Goal: Task Accomplishment & Management: Complete application form

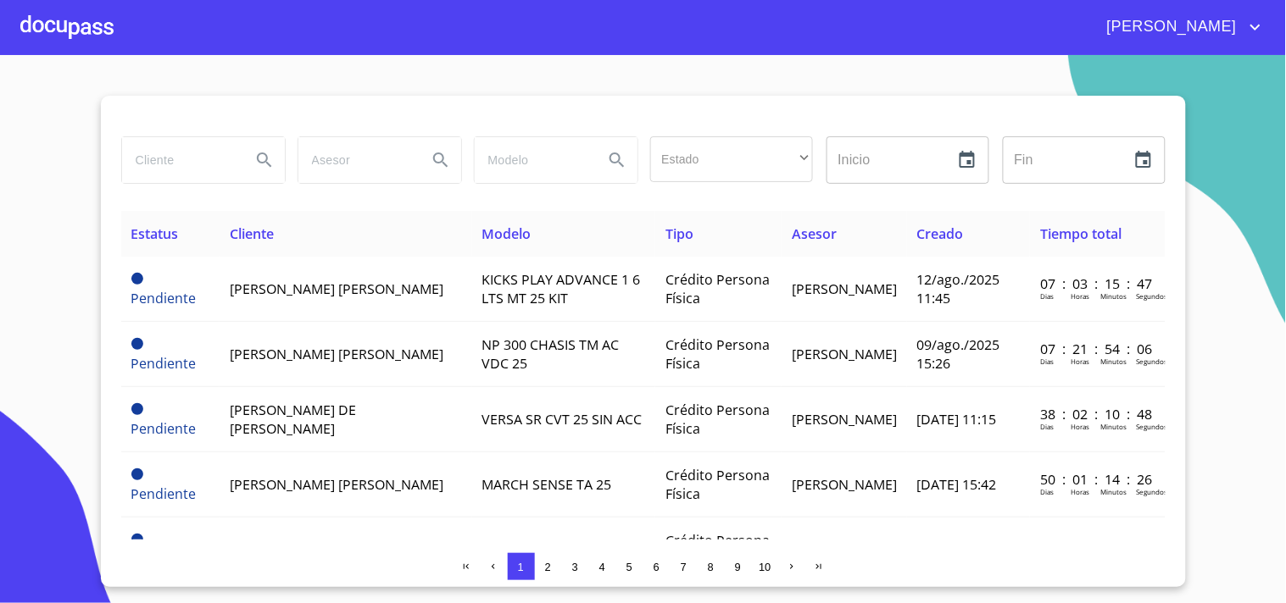
drag, startPoint x: 0, startPoint y: 0, endPoint x: 161, endPoint y: 154, distance: 223.0
click at [161, 154] on input "search" at bounding box center [179, 160] width 115 height 46
click at [86, 27] on div at bounding box center [66, 27] width 93 height 54
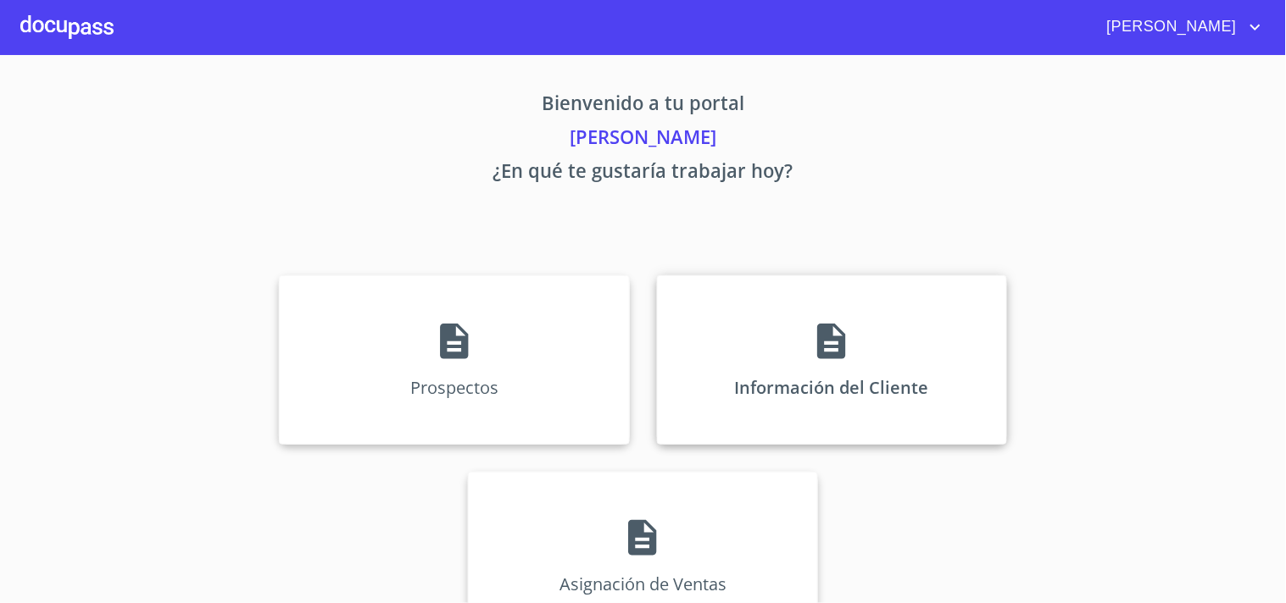
click at [853, 379] on p "Información del Cliente" at bounding box center [832, 387] width 194 height 23
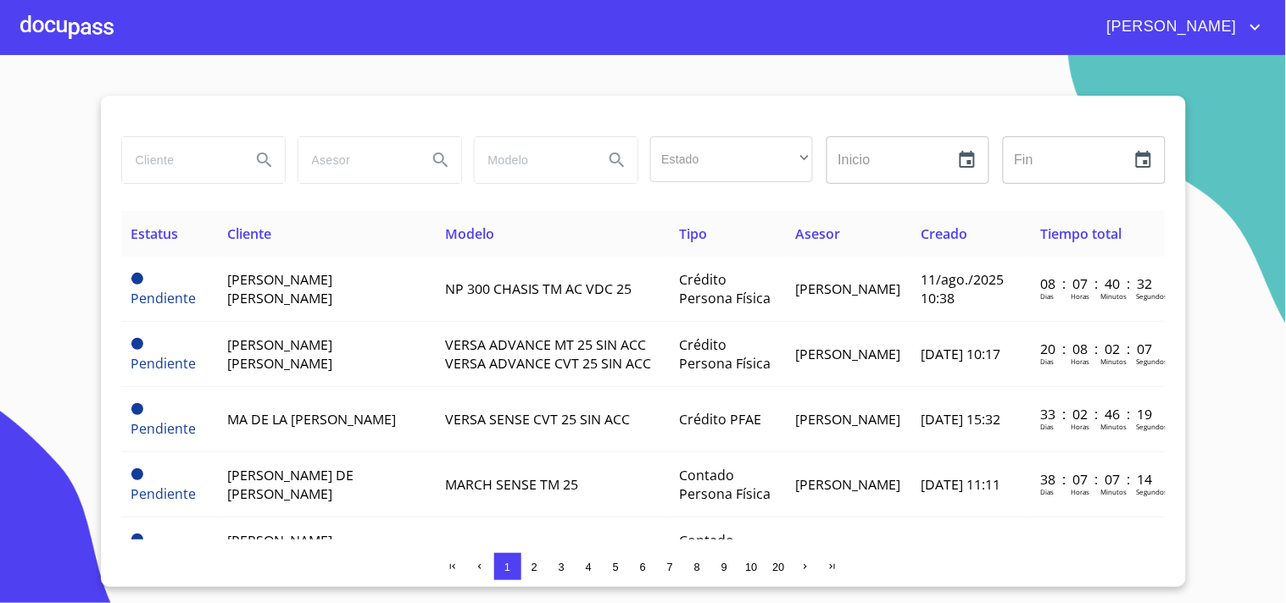
click at [158, 142] on input "search" at bounding box center [179, 160] width 115 height 46
type input "XOCHITL"
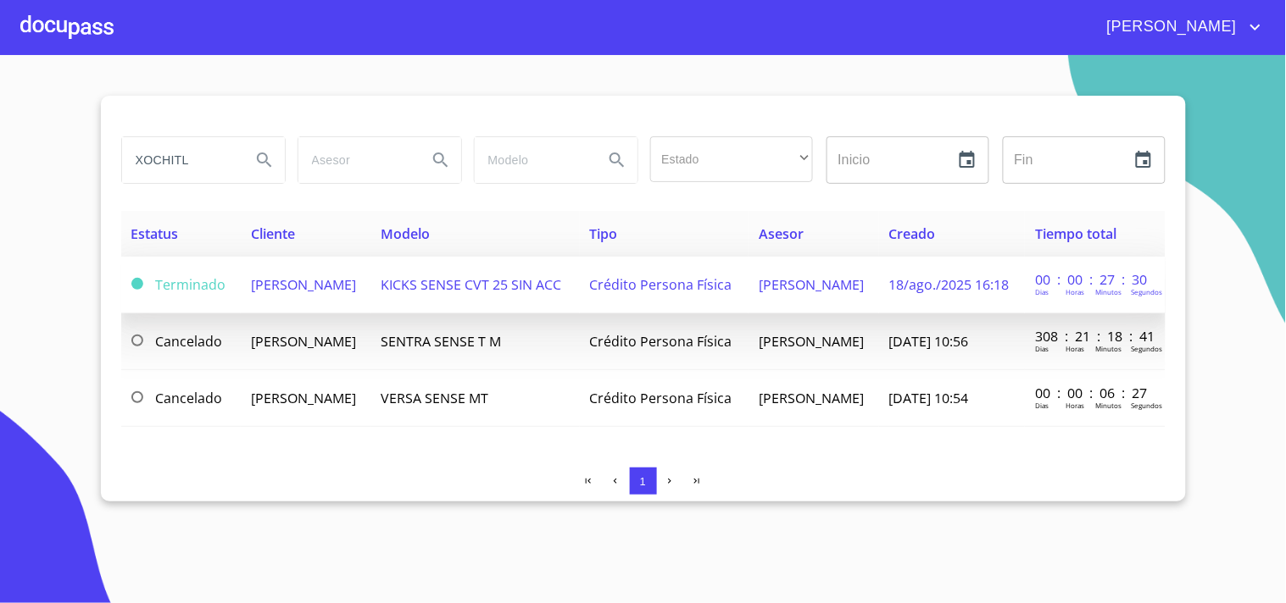
click at [319, 290] on td "[PERSON_NAME]" at bounding box center [306, 285] width 131 height 57
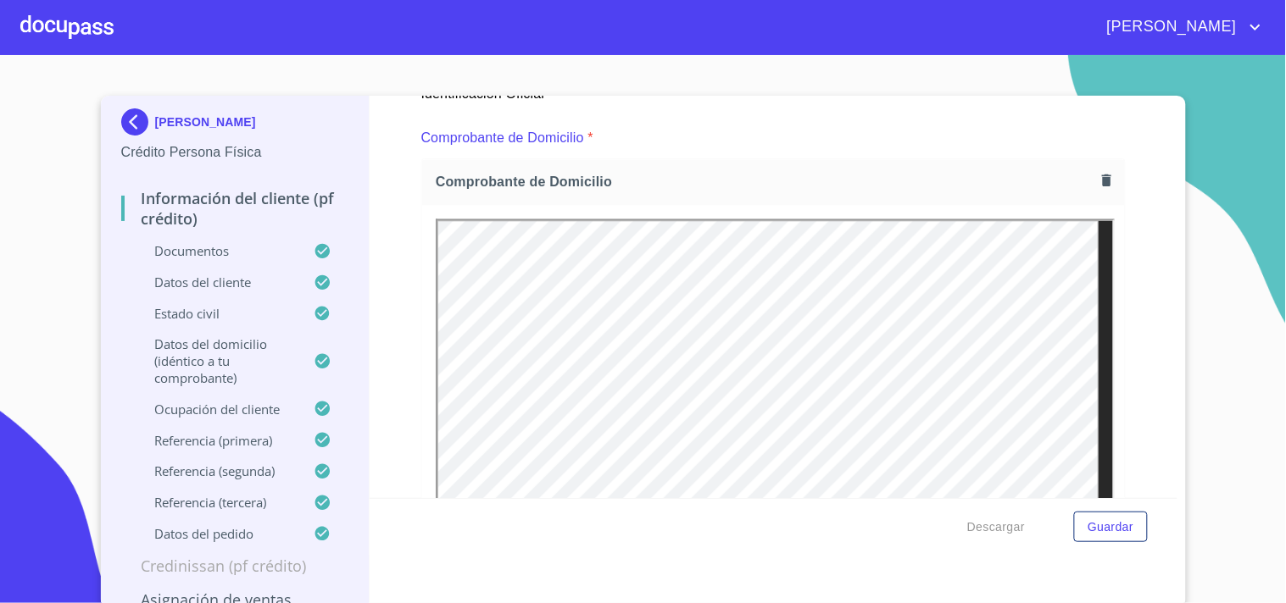
scroll to position [925, 0]
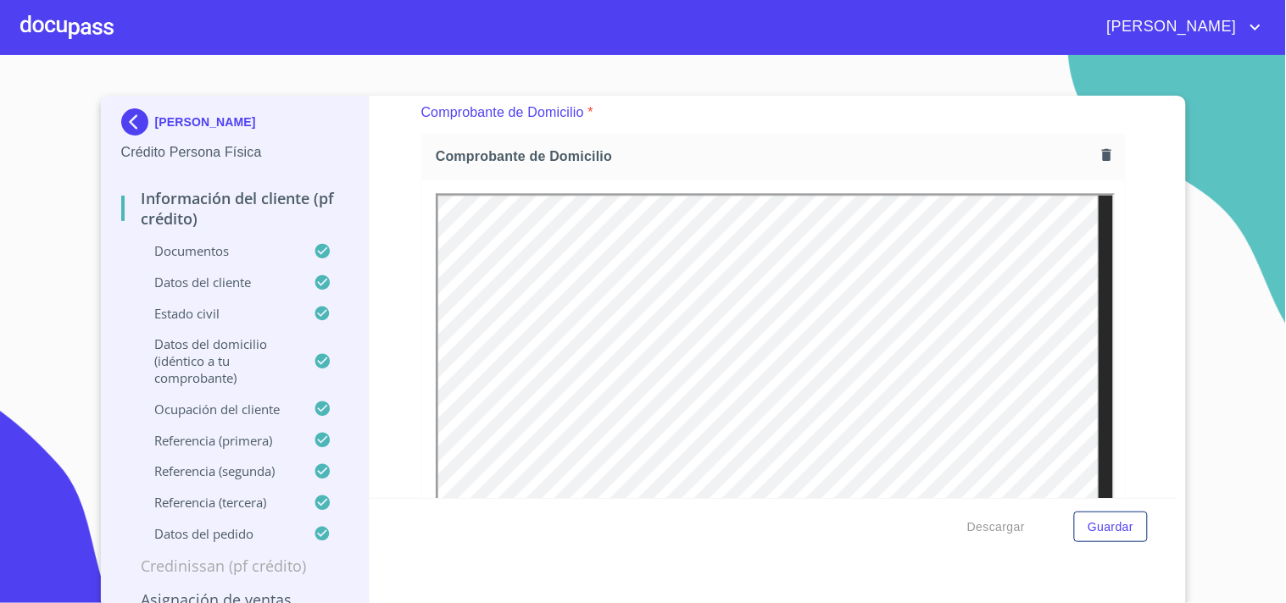
click at [1098, 147] on icon "button" at bounding box center [1106, 155] width 16 height 16
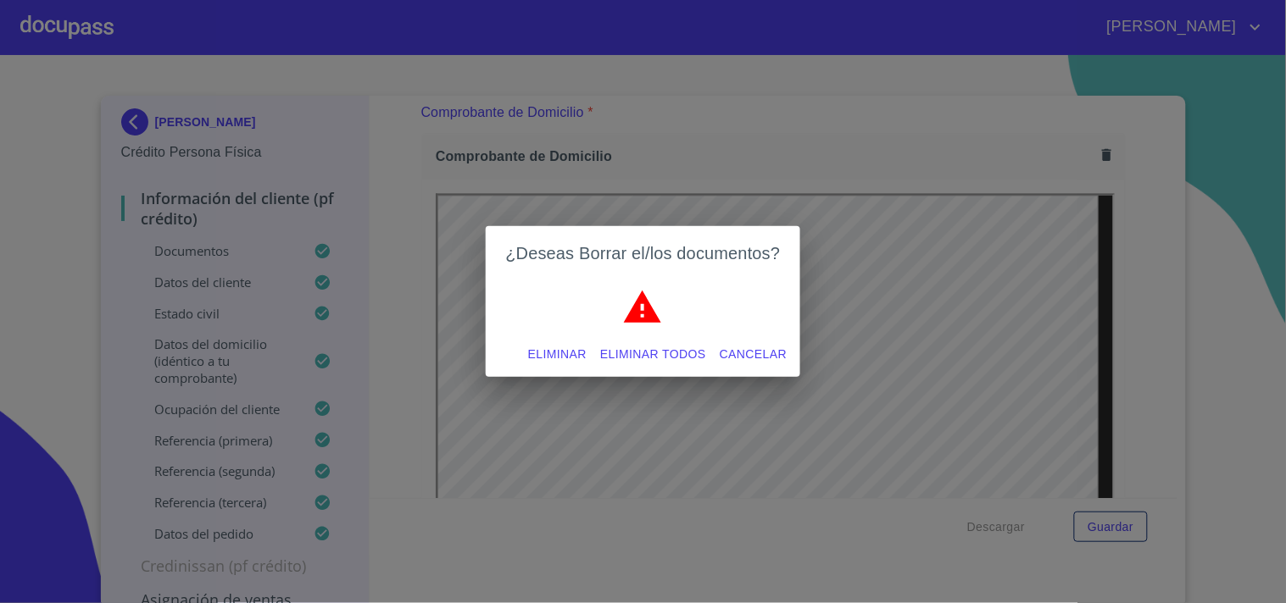
click at [674, 350] on span "Eliminar todos" at bounding box center [653, 354] width 106 height 21
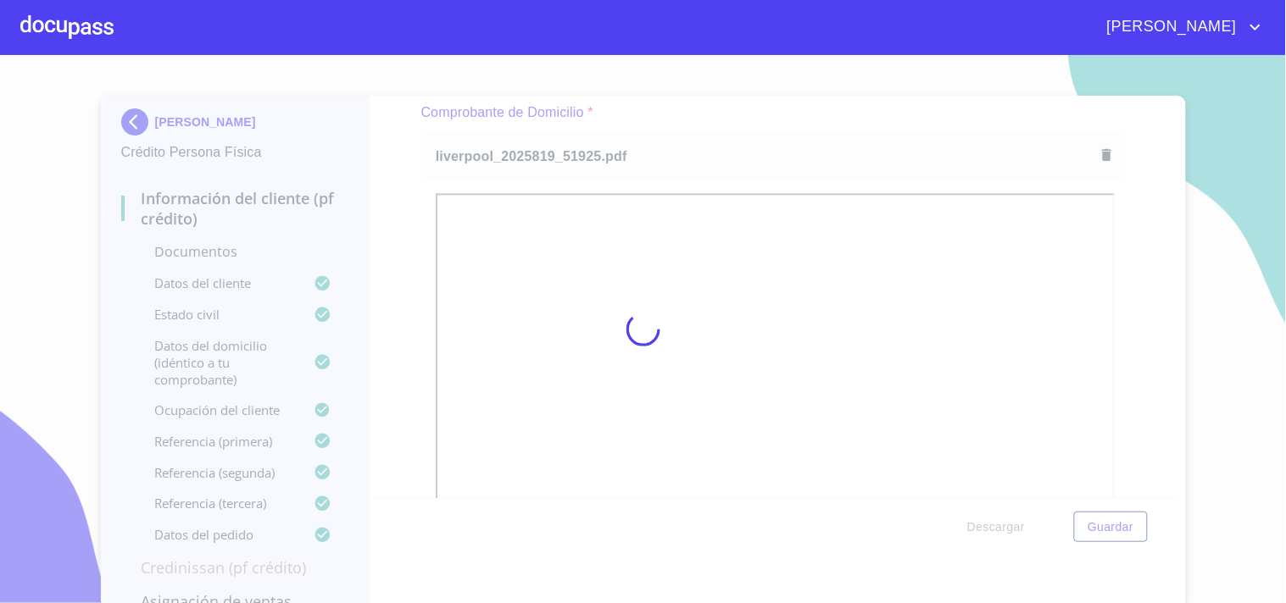
click at [761, 146] on div at bounding box center [643, 329] width 1286 height 548
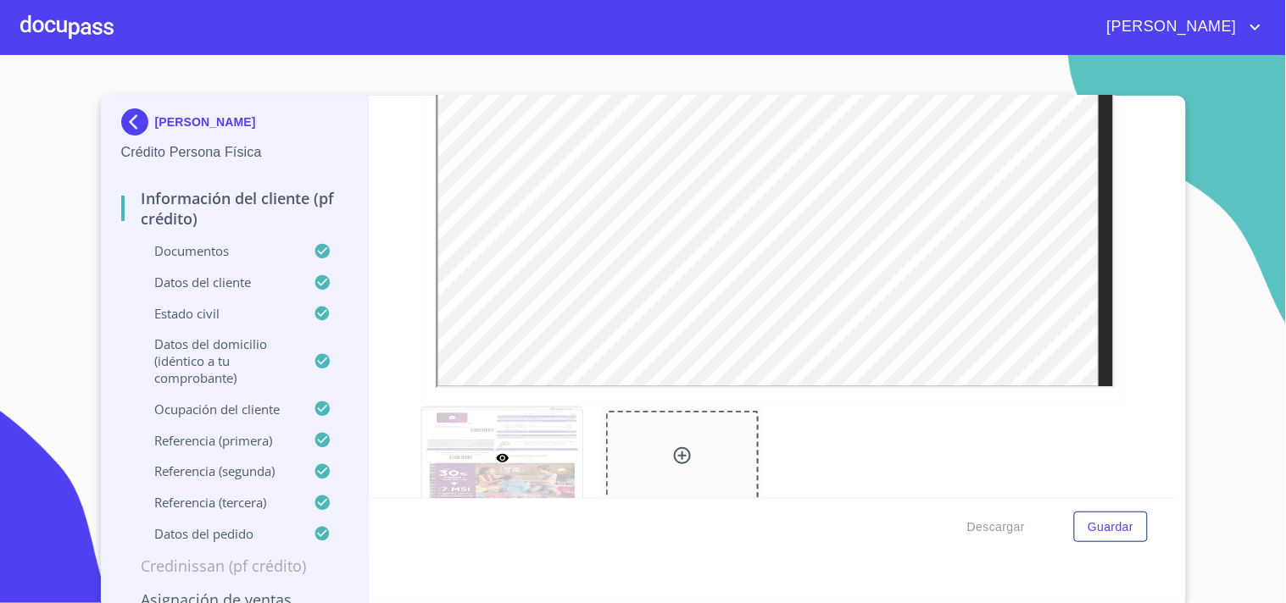
scroll to position [1342, 0]
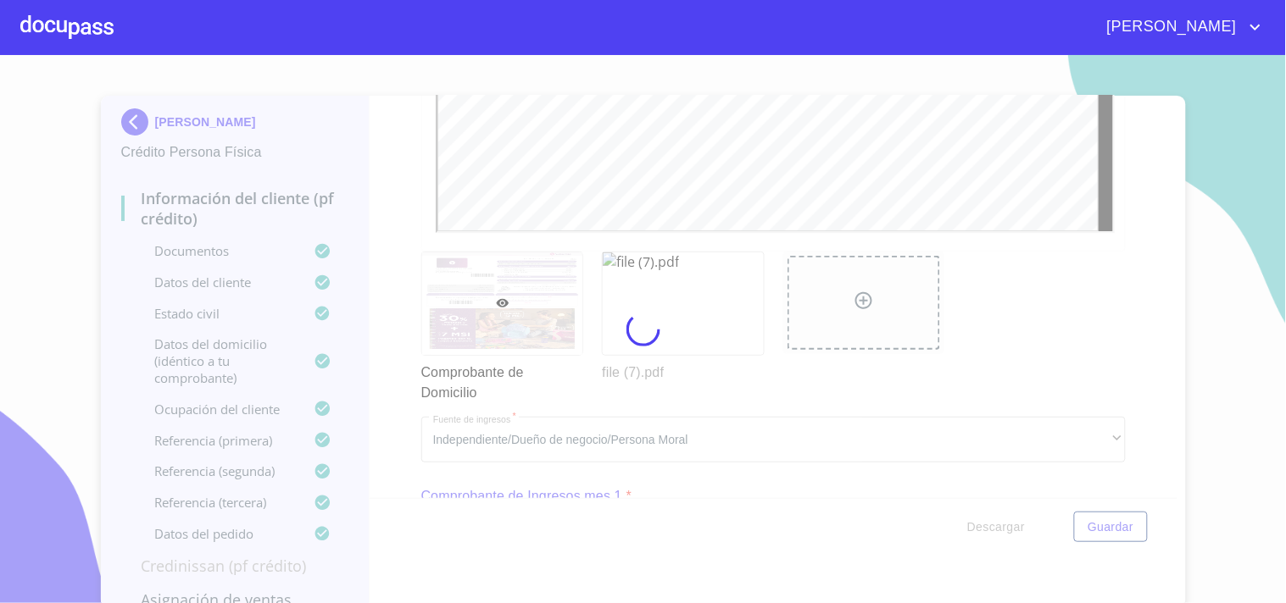
click at [819, 280] on div at bounding box center [643, 329] width 1286 height 548
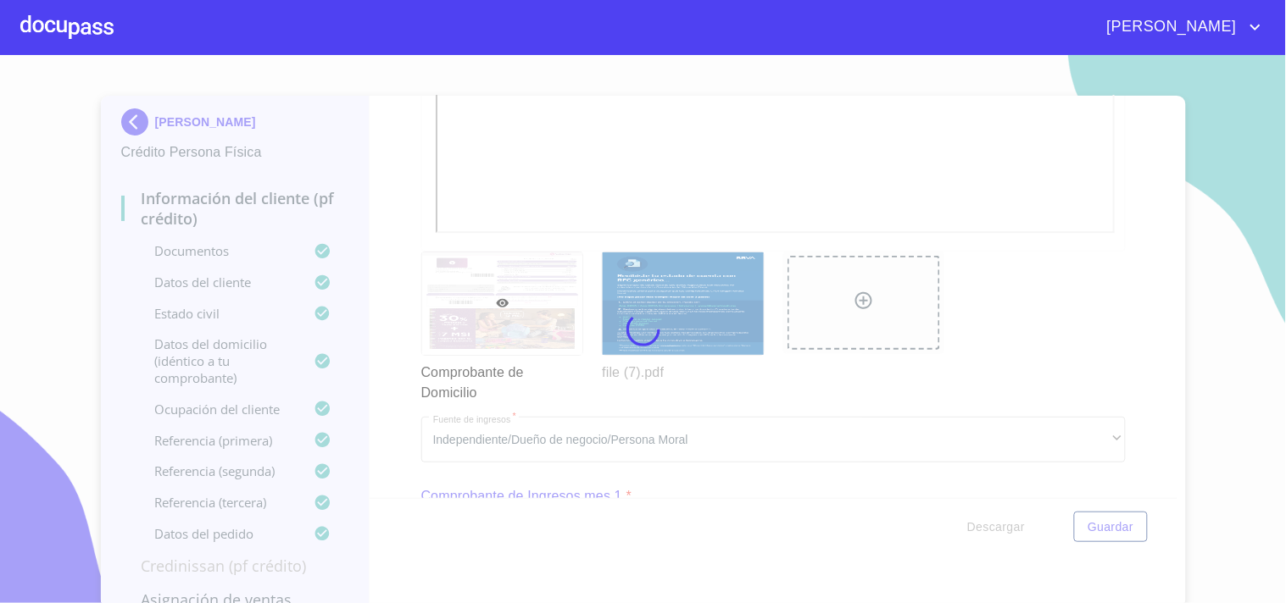
click at [1099, 532] on div at bounding box center [643, 329] width 1286 height 548
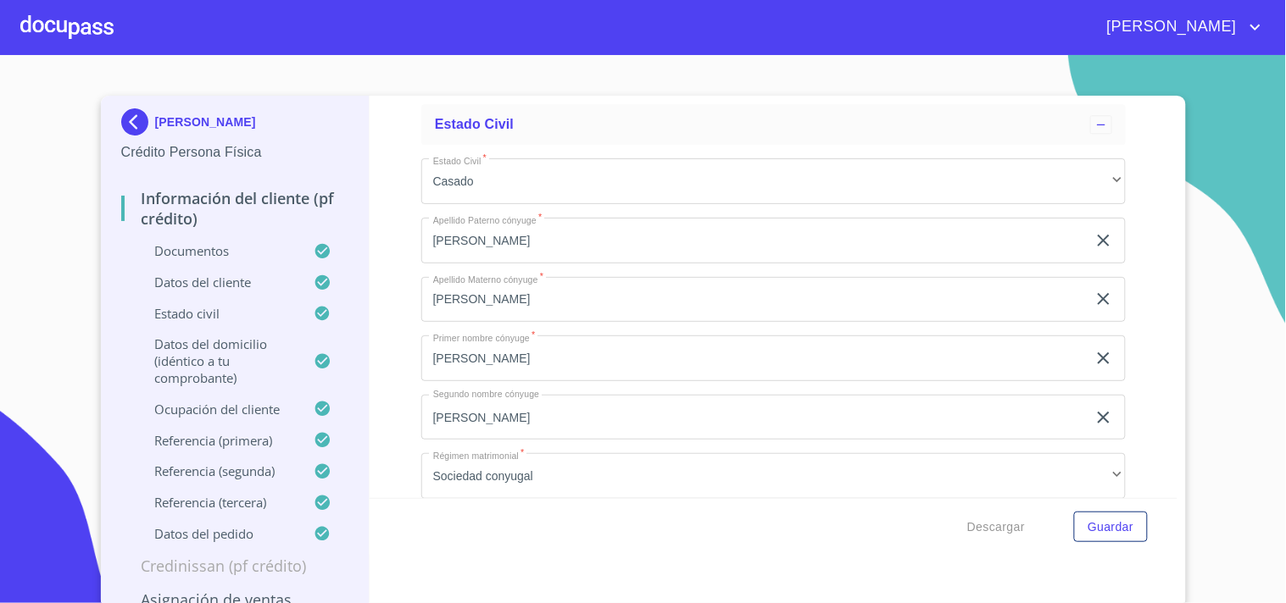
scroll to position [4383, 0]
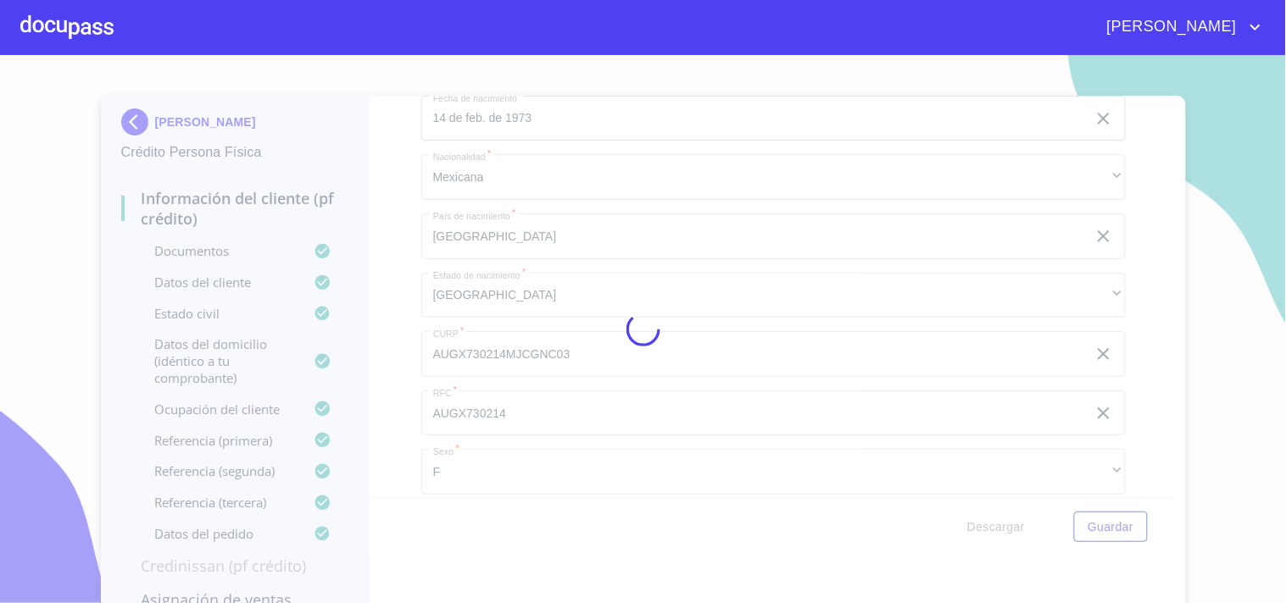
click at [789, 348] on div at bounding box center [643, 329] width 1286 height 548
click at [1210, 334] on div at bounding box center [643, 329] width 1286 height 548
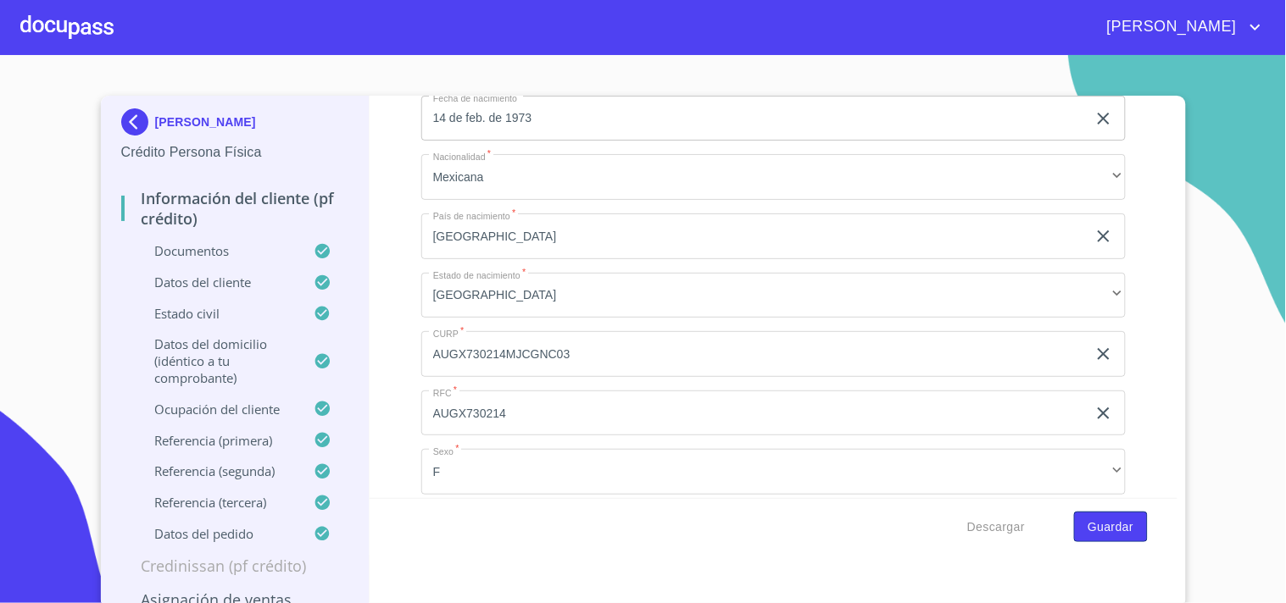
click at [1087, 525] on span "Guardar" at bounding box center [1110, 527] width 46 height 21
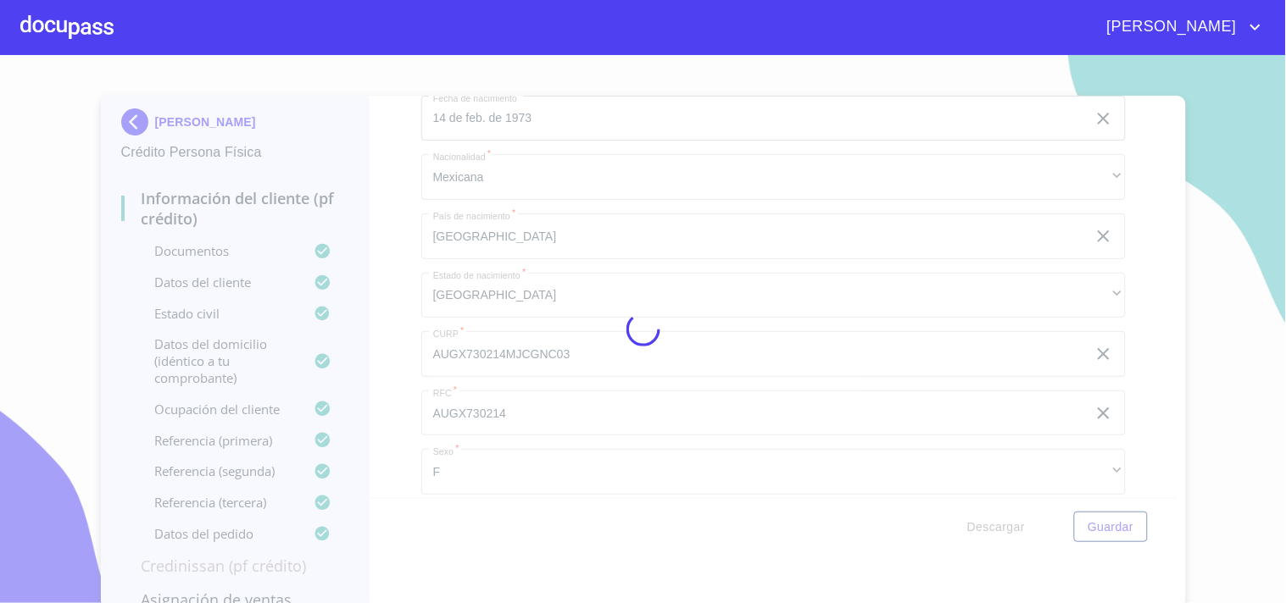
scroll to position [4, 0]
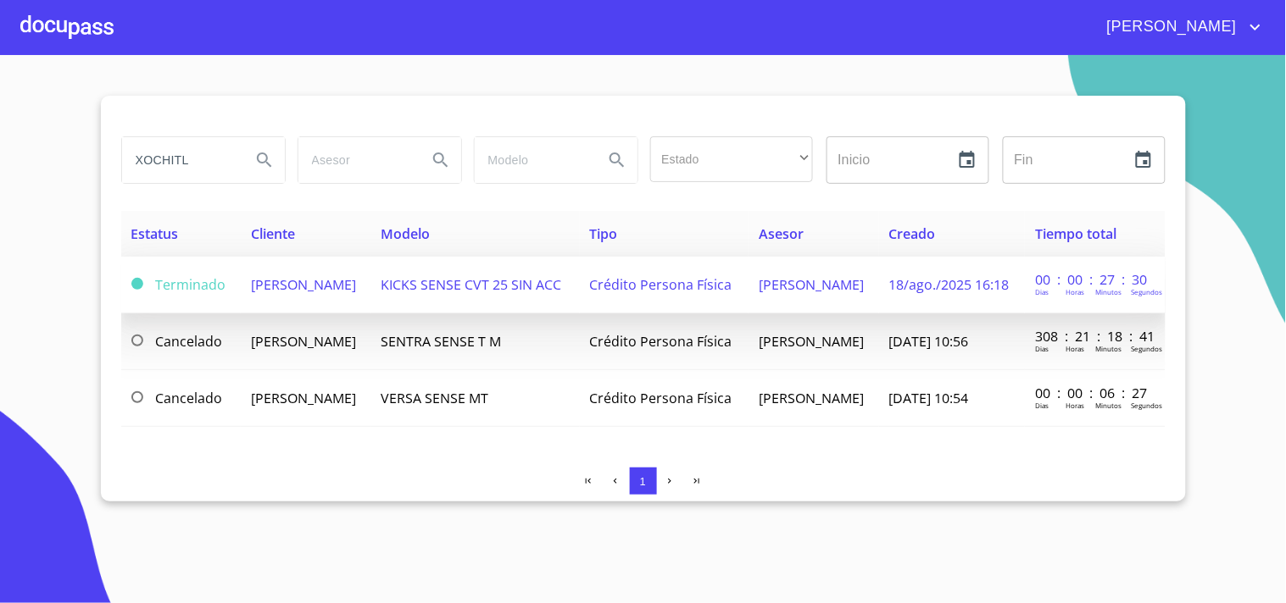
click at [251, 294] on span "[PERSON_NAME]" at bounding box center [303, 284] width 105 height 19
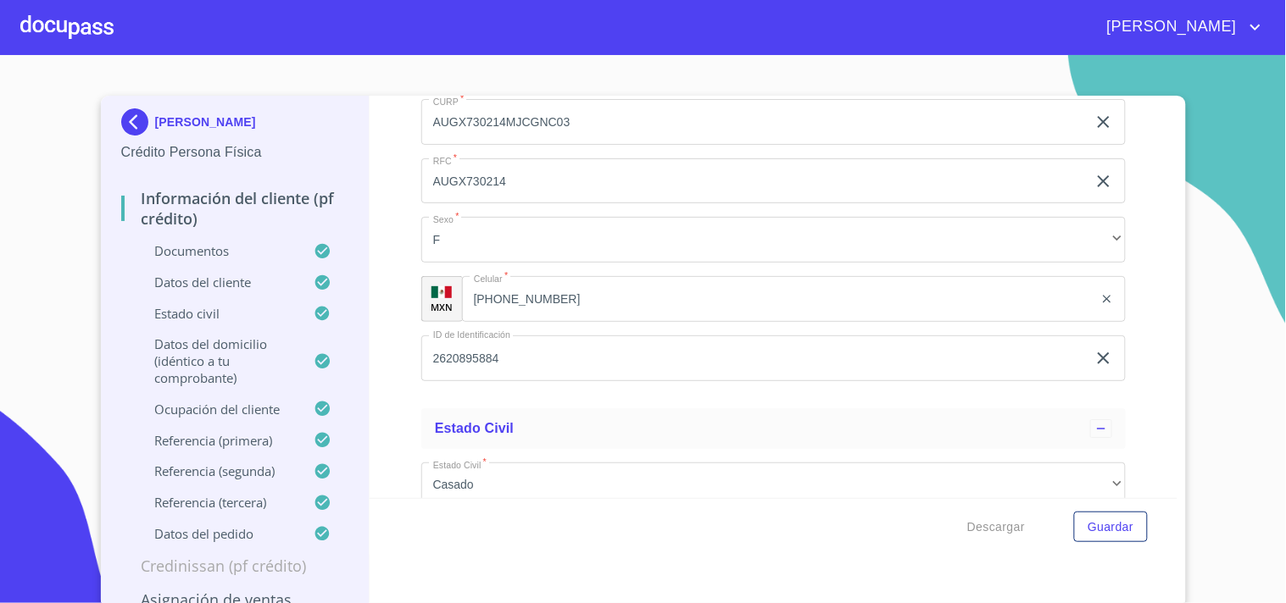
scroll to position [4642, 0]
